Goal: Check status: Check status

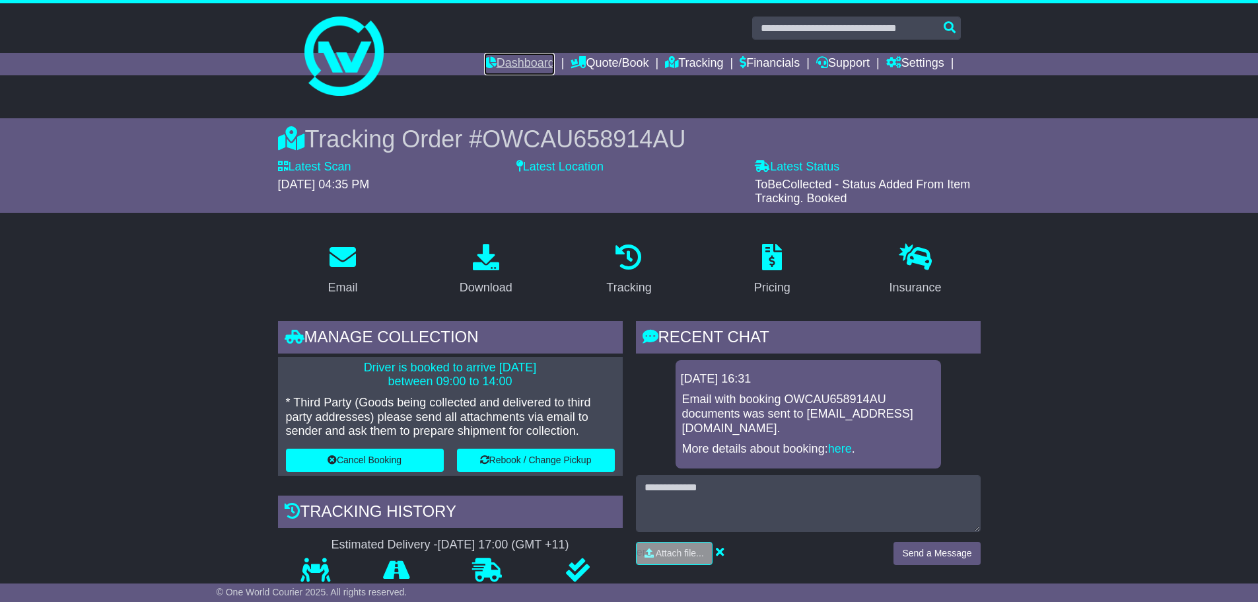
click at [536, 67] on link "Dashboard" at bounding box center [519, 64] width 71 height 22
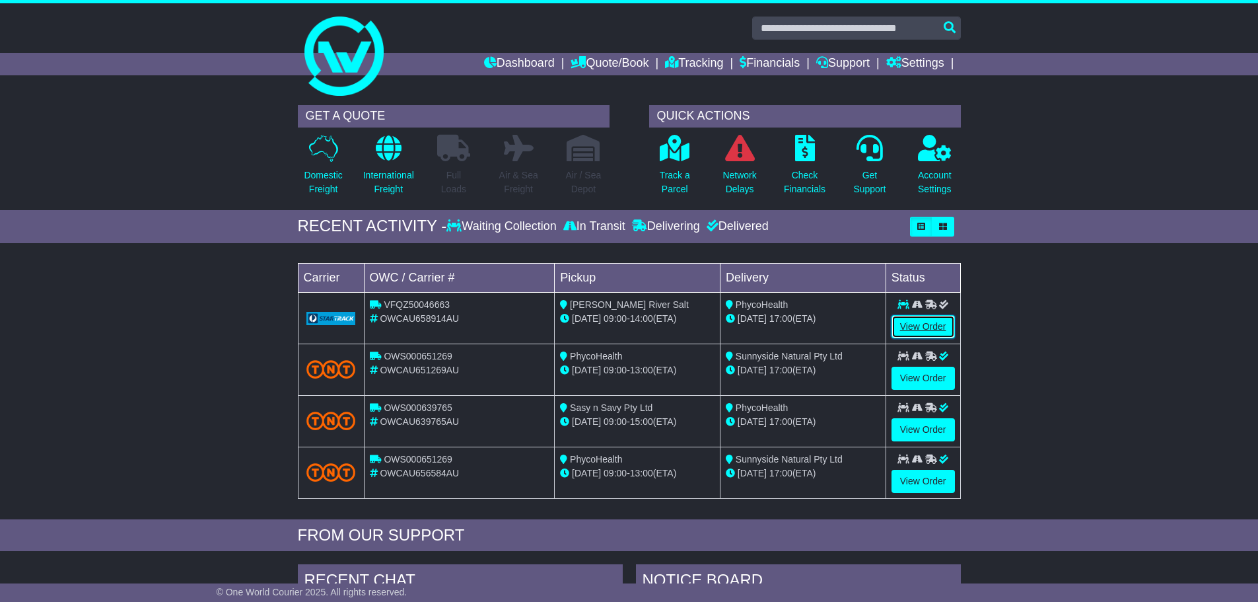
click at [932, 324] on link "View Order" at bounding box center [923, 326] width 63 height 23
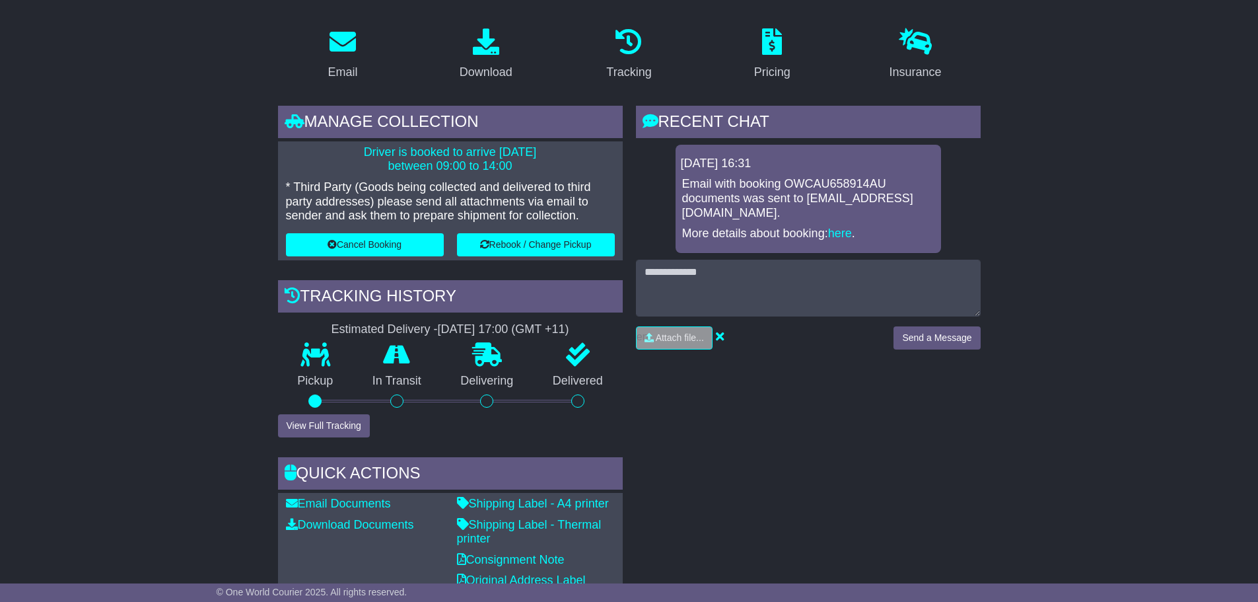
scroll to position [264, 0]
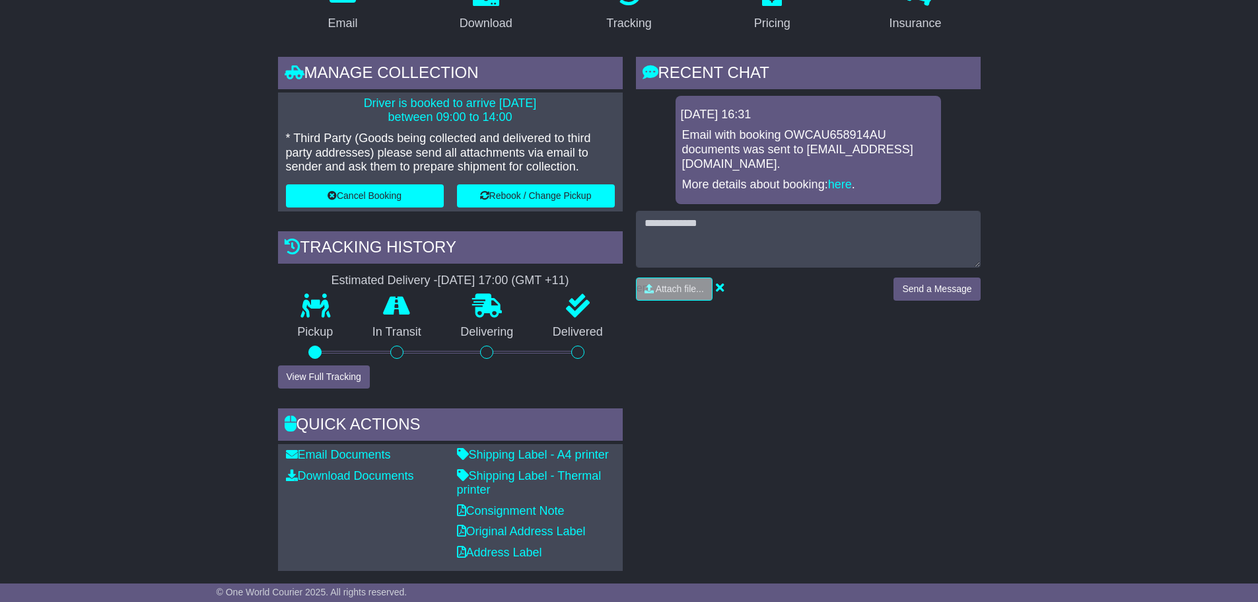
click at [326, 350] on div at bounding box center [315, 352] width 75 height 13
click at [325, 377] on button "View Full Tracking" at bounding box center [324, 376] width 92 height 23
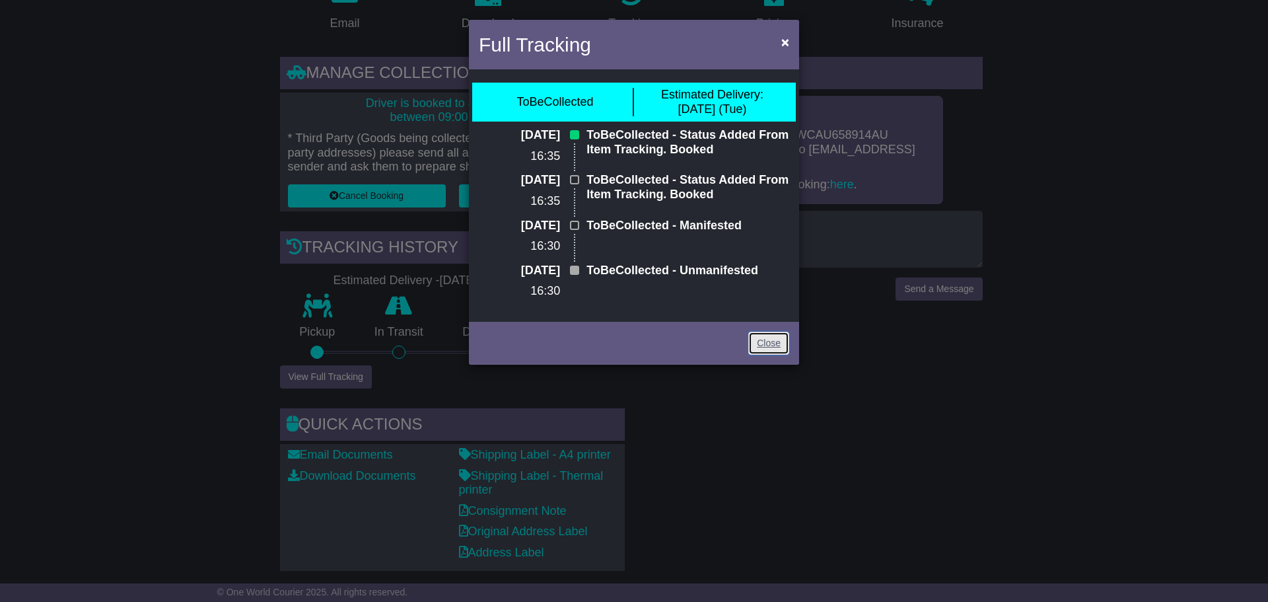
click at [778, 342] on link "Close" at bounding box center [768, 343] width 41 height 23
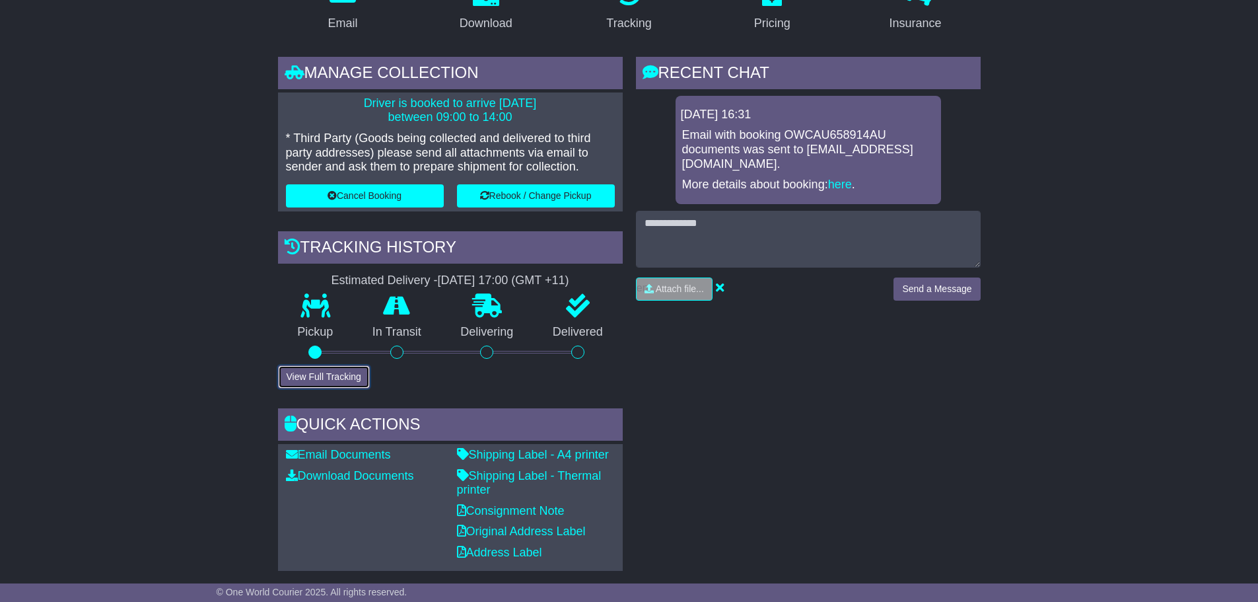
click at [342, 375] on button "View Full Tracking" at bounding box center [324, 376] width 92 height 23
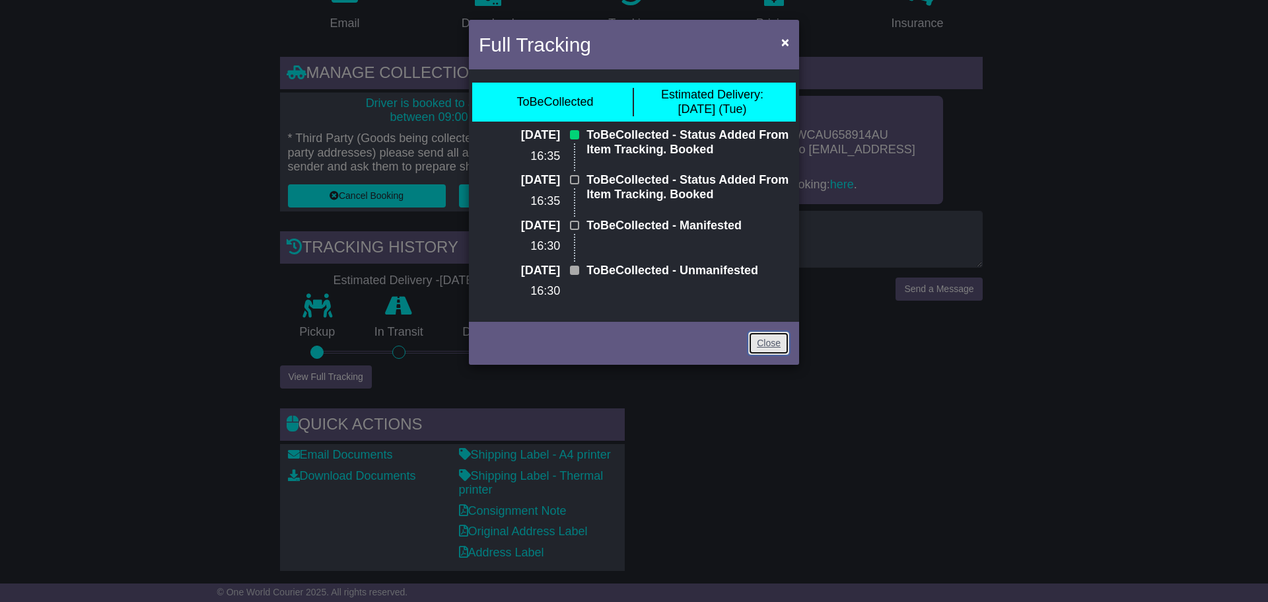
click at [777, 351] on link "Close" at bounding box center [768, 343] width 41 height 23
